Goal: Task Accomplishment & Management: Use online tool/utility

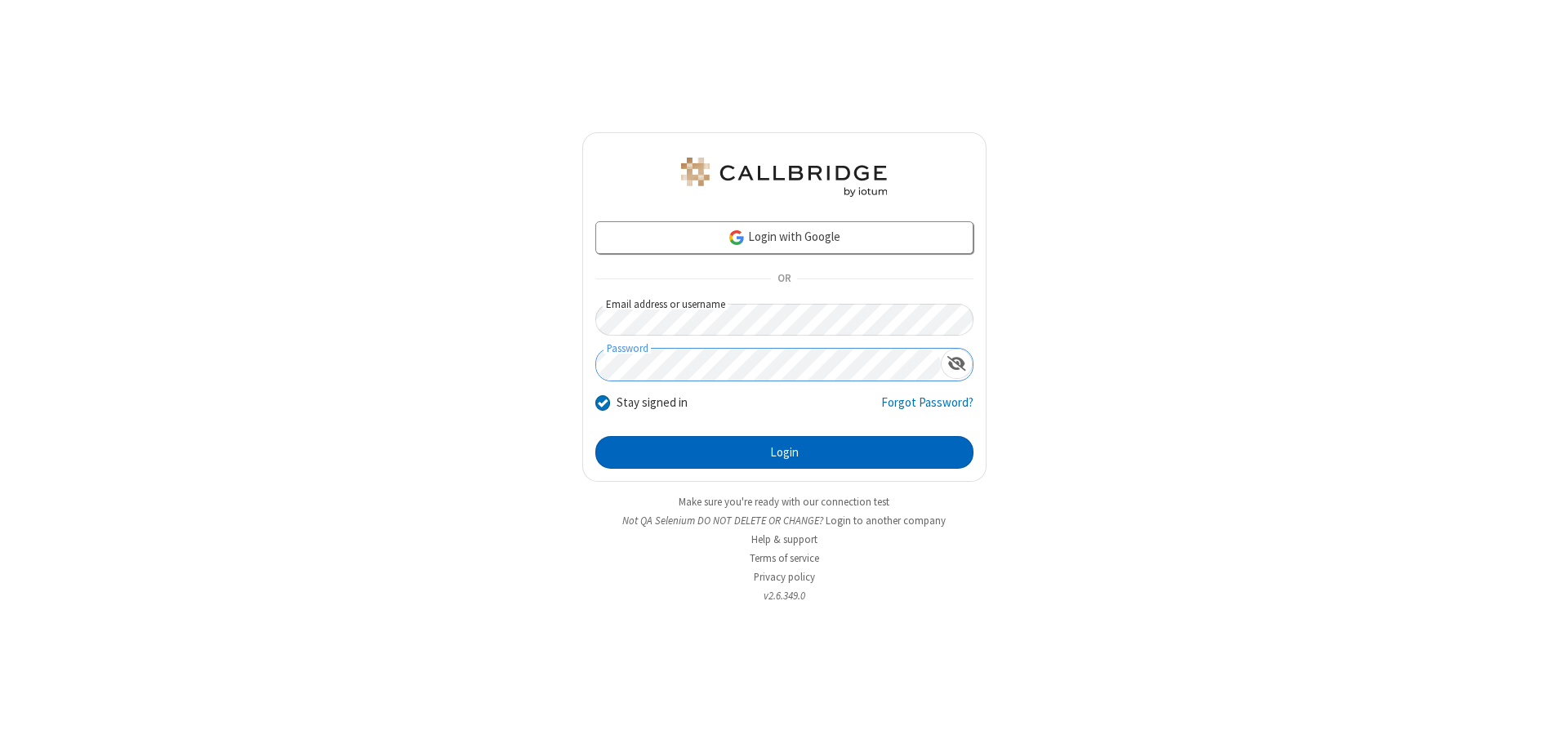
click at [784, 452] on button "Login" at bounding box center [784, 452] width 378 height 32
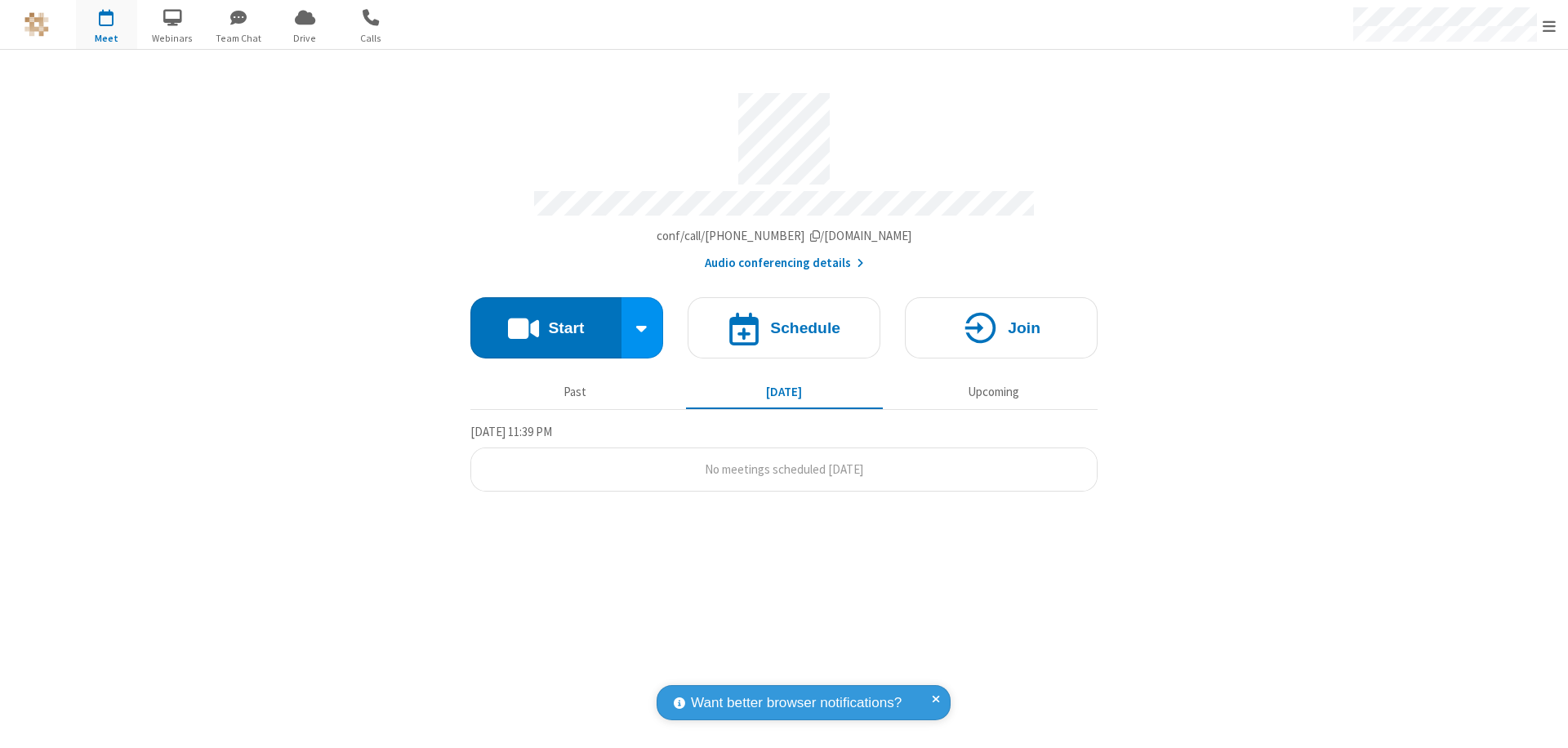
click at [545, 320] on button "Start" at bounding box center [545, 327] width 151 height 61
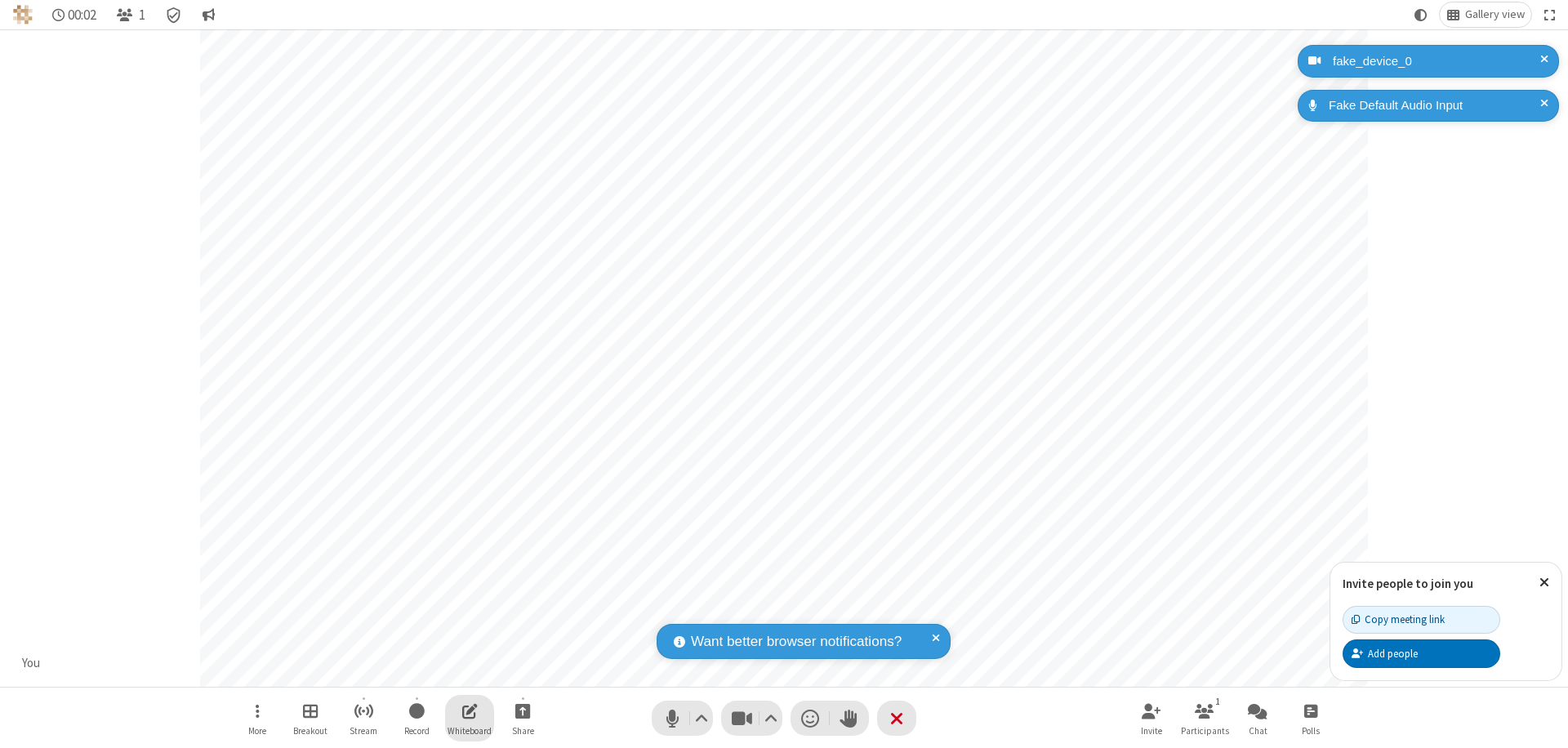
click at [470, 711] on span "Open shared whiteboard" at bounding box center [470, 710] width 16 height 20
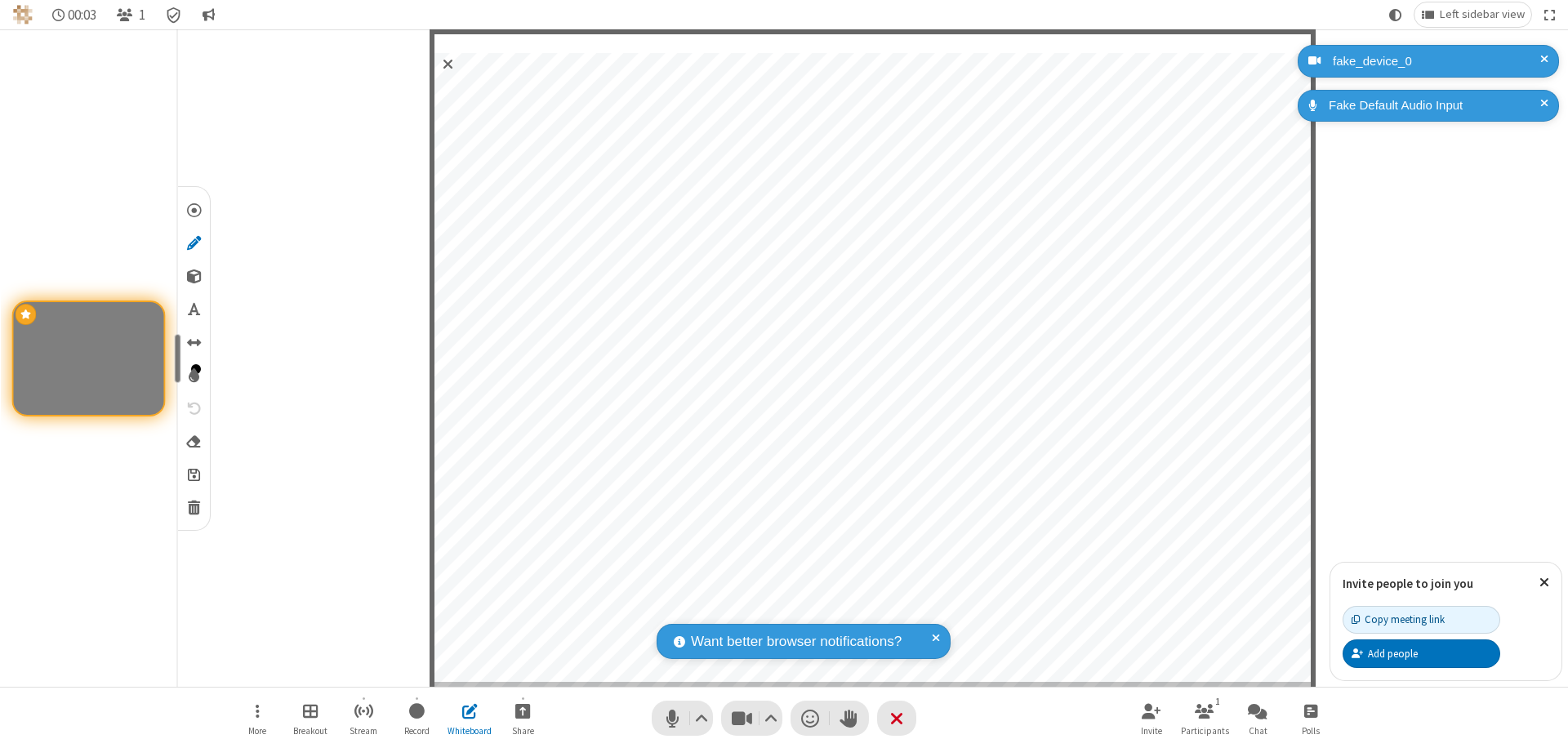
click at [193, 474] on span "Save" at bounding box center [194, 474] width 12 height 17
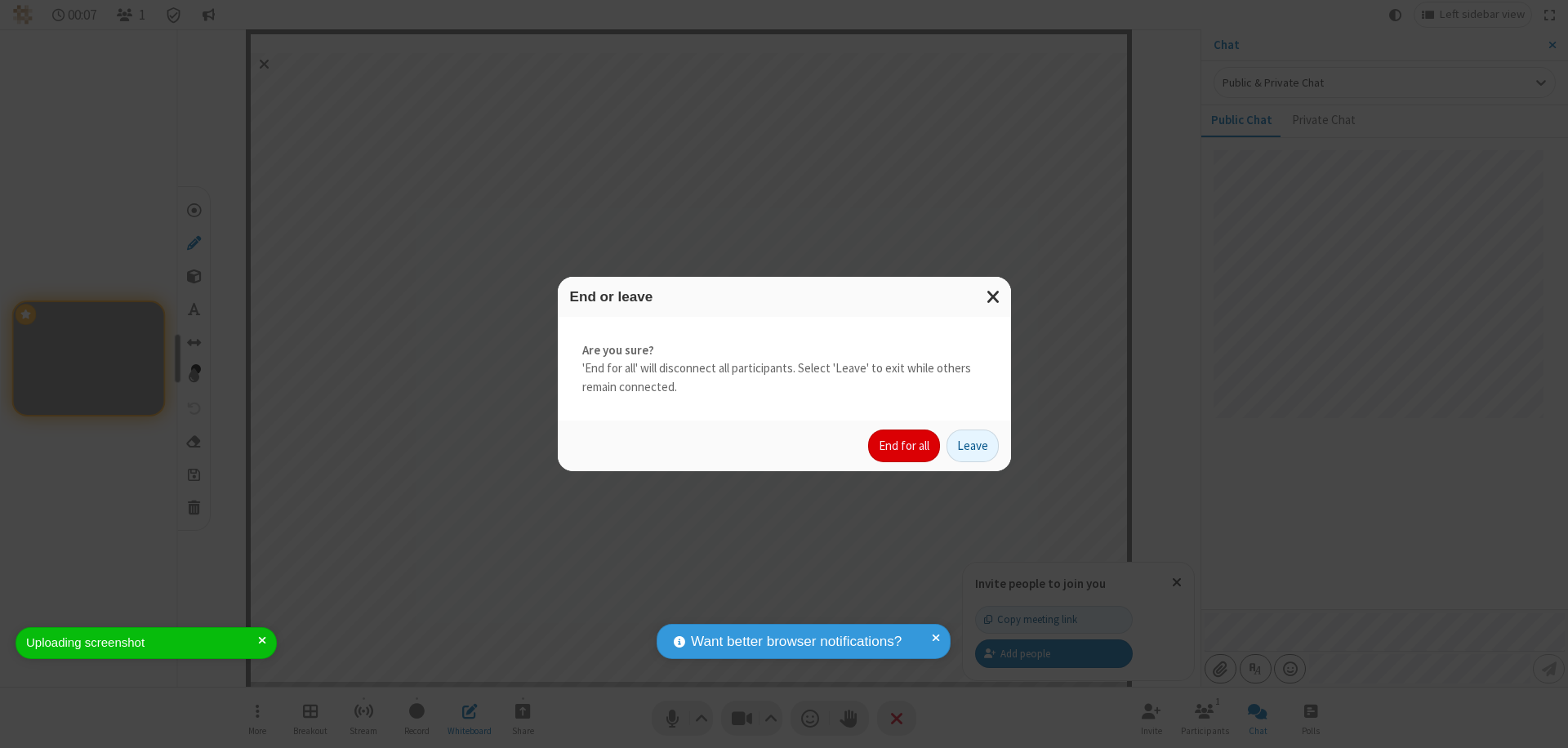
click at [905, 446] on button "End for all" at bounding box center [903, 445] width 71 height 32
